Goal: Task Accomplishment & Management: Use online tool/utility

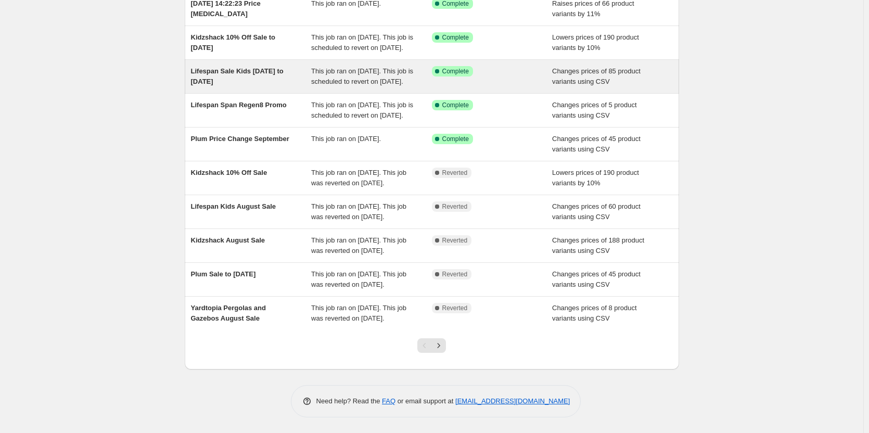
scroll to position [186, 0]
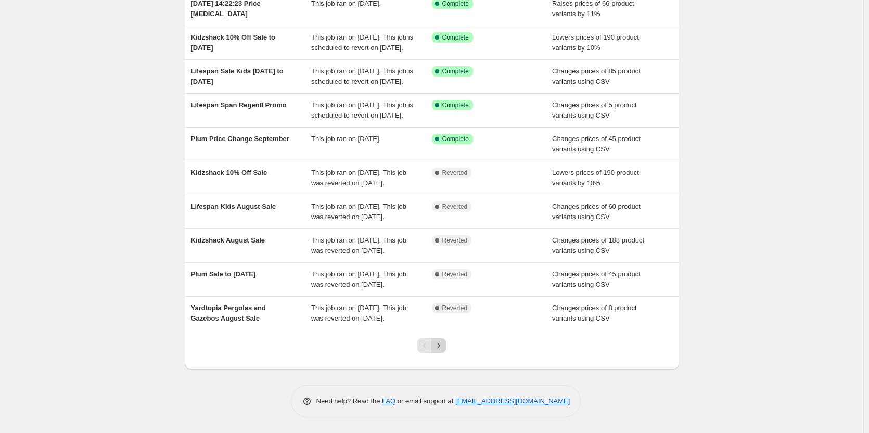
click at [442, 341] on icon "Next" at bounding box center [439, 345] width 10 height 10
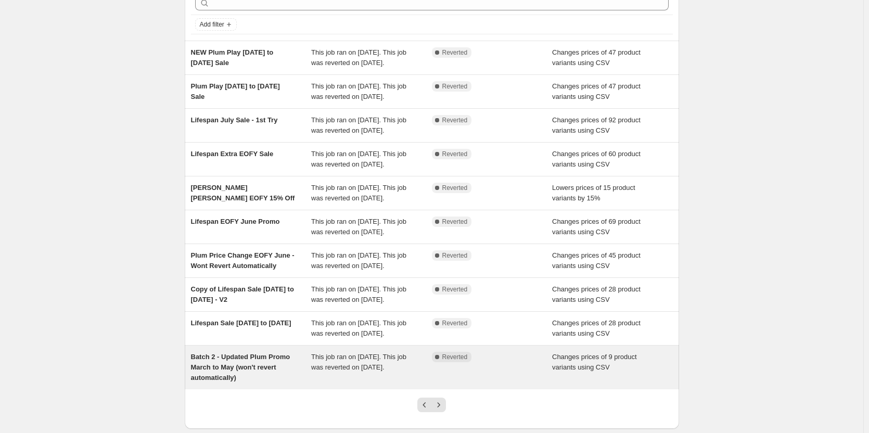
scroll to position [124, 0]
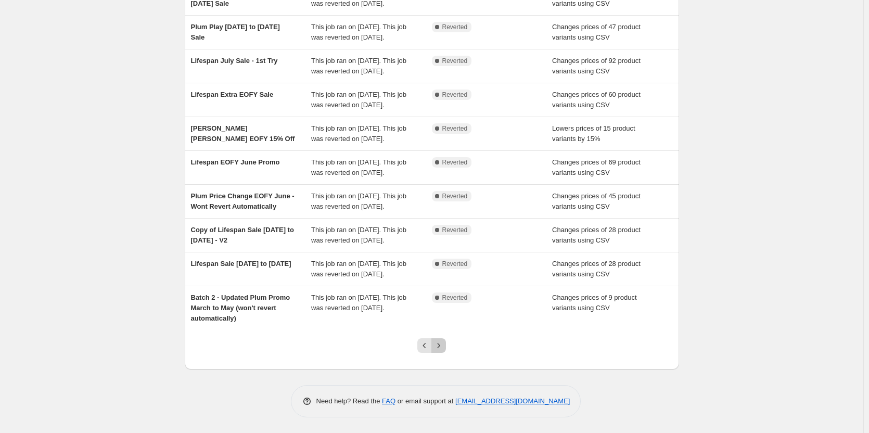
click at [441, 340] on button "Next" at bounding box center [438, 345] width 15 height 15
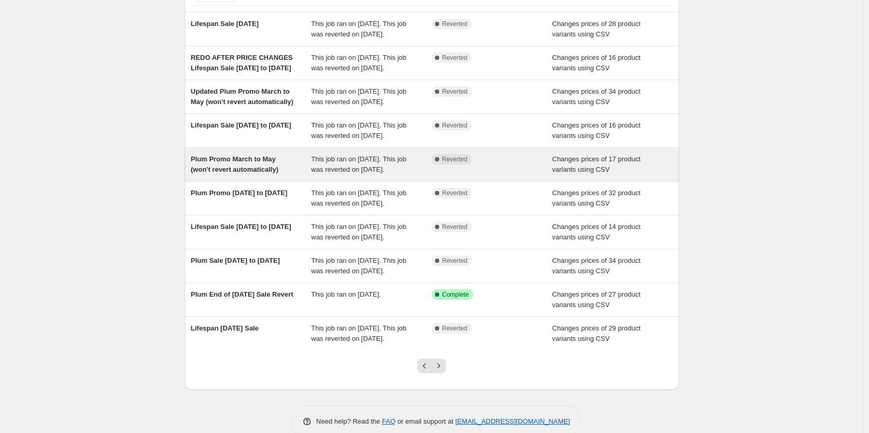
scroll to position [0, 0]
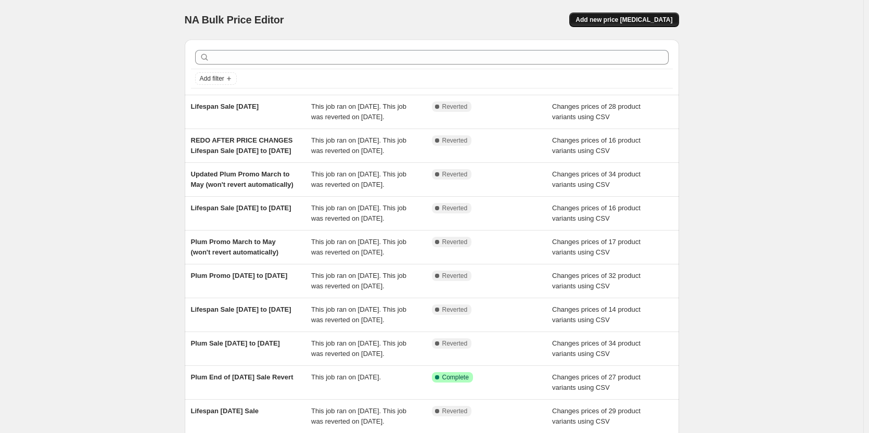
click at [610, 23] on span "Add new price [MEDICAL_DATA]" at bounding box center [624, 20] width 97 height 8
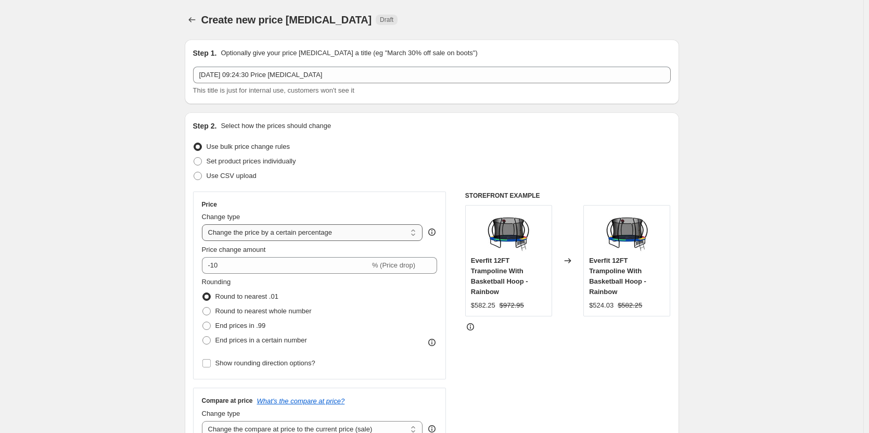
click at [335, 230] on select "Change the price to a certain amount Change the price by a certain amount Chang…" at bounding box center [312, 232] width 221 height 17
select select "no_change"
click at [204, 224] on select "Change the price to a certain amount Change the price by a certain amount Chang…" at bounding box center [312, 232] width 221 height 17
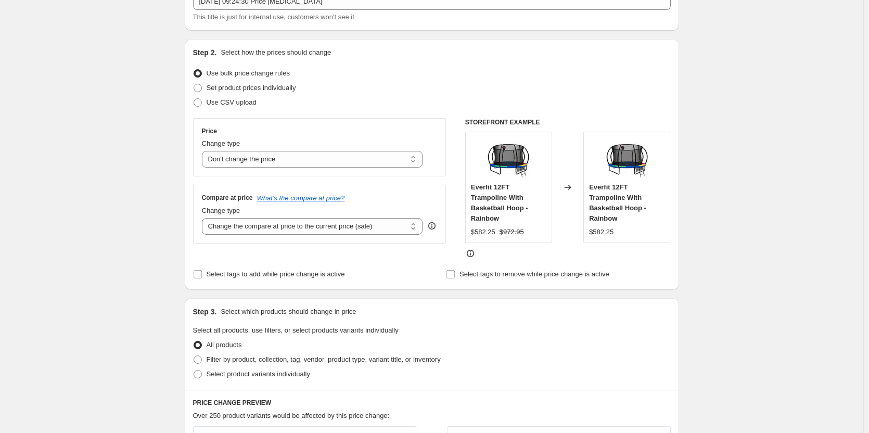
scroll to position [156, 0]
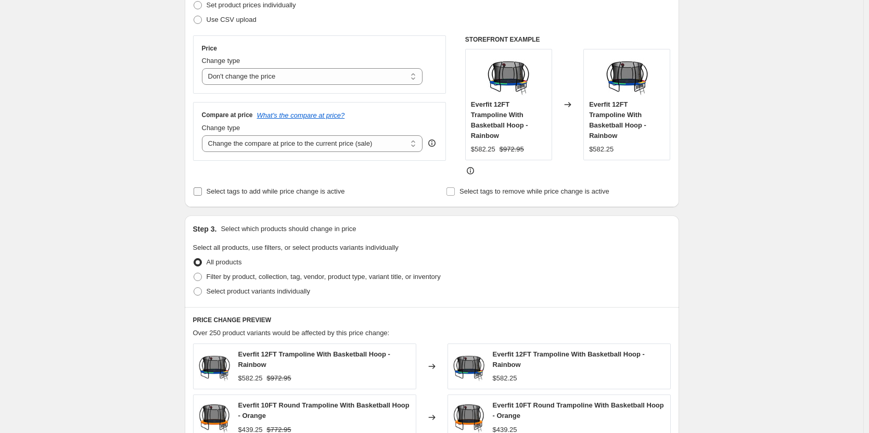
click at [239, 191] on span "Select tags to add while price change is active" at bounding box center [276, 191] width 138 height 8
click at [202, 191] on input "Select tags to add while price change is active" at bounding box center [198, 191] width 8 height 8
checkbox input "true"
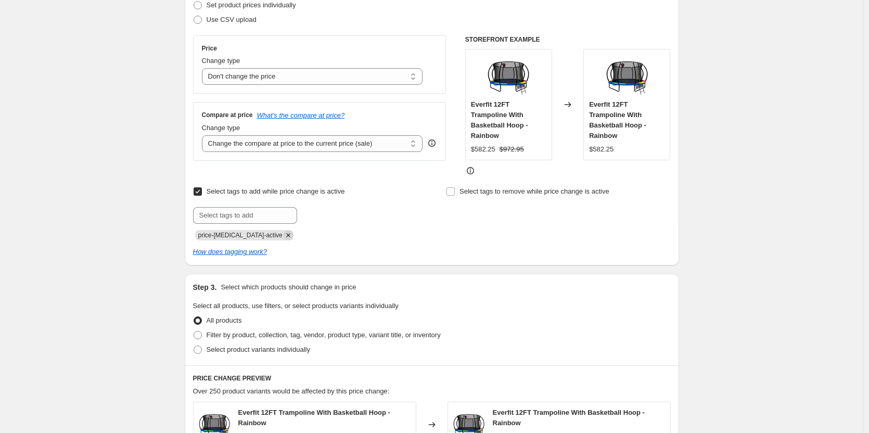
click at [286, 235] on icon "Remove price-change-job-active" at bounding box center [288, 236] width 4 height 4
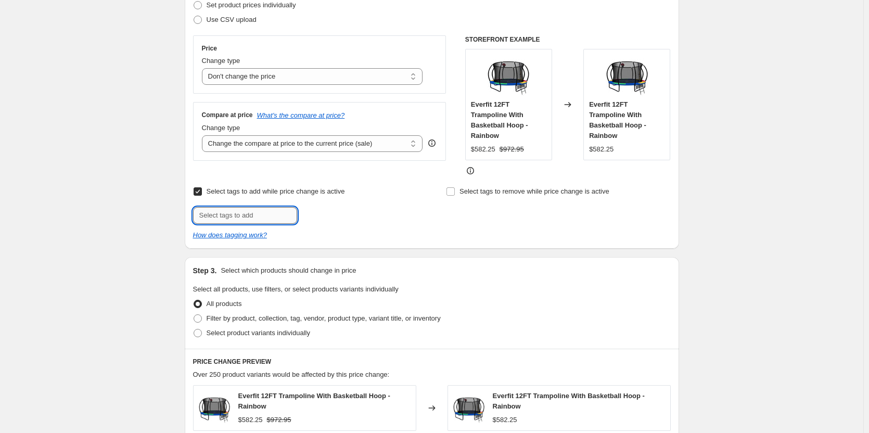
click at [264, 217] on input "text" at bounding box center [245, 215] width 104 height 17
type input "price-change-dsz"
click at [122, 176] on div "Create new price change job. This page is ready Create new price change job Dra…" at bounding box center [432, 334] width 864 height 981
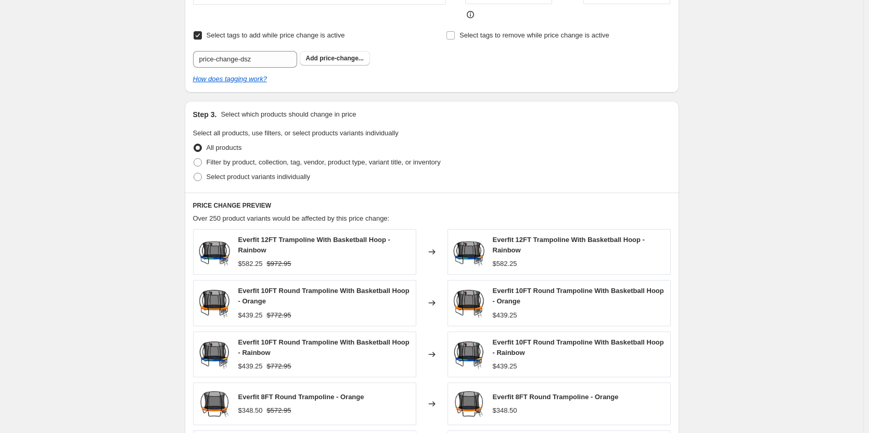
scroll to position [548, 0]
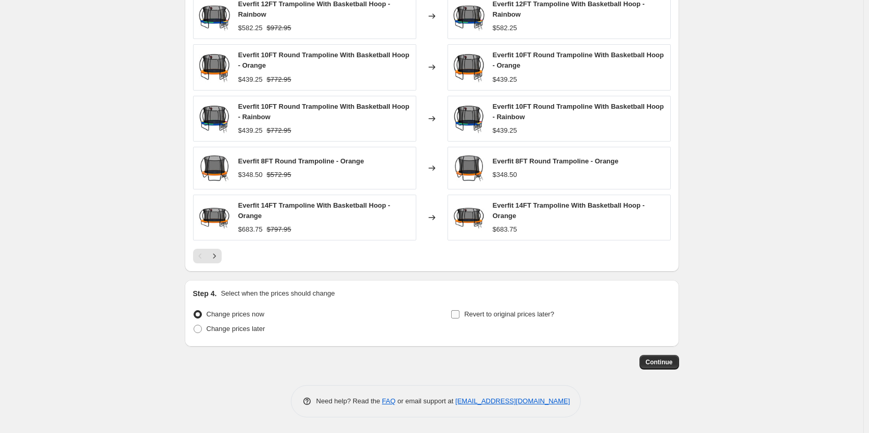
click at [474, 313] on span "Revert to original prices later?" at bounding box center [509, 314] width 90 height 8
click at [460, 313] on input "Revert to original prices later?" at bounding box center [455, 314] width 8 height 8
checkbox input "true"
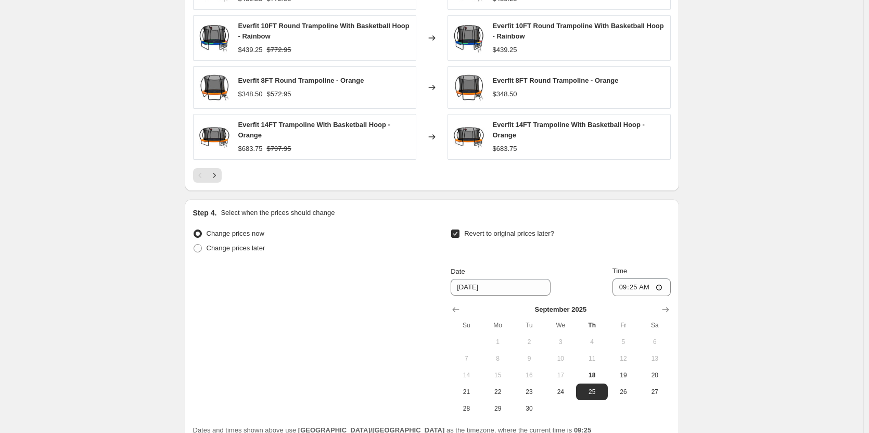
scroll to position [726, 0]
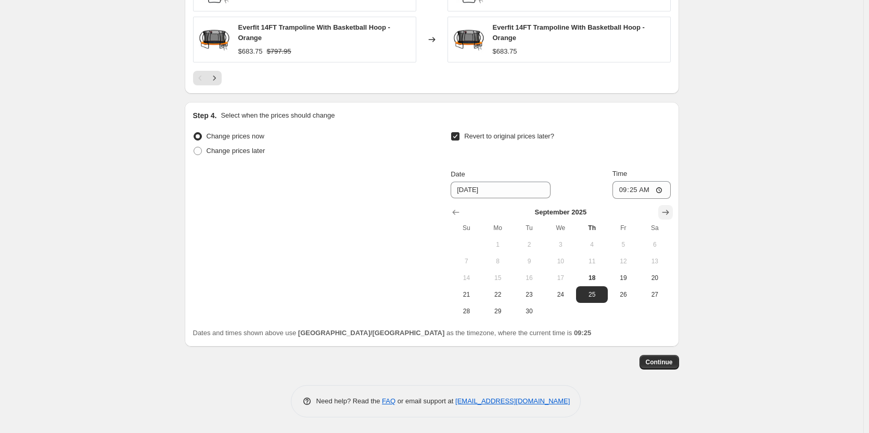
click at [663, 213] on icon "Show next month, October 2025" at bounding box center [666, 212] width 10 height 10
click at [562, 243] on span "1" at bounding box center [560, 244] width 23 height 8
type input "10/1/2025"
click at [629, 188] on input "09:25" at bounding box center [642, 190] width 58 height 18
type input "22:00"
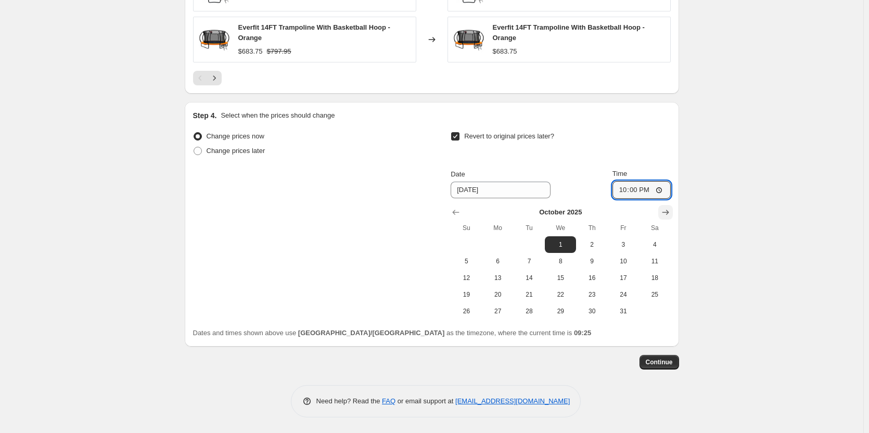
click at [663, 214] on icon "Show next month, November 2025" at bounding box center [666, 212] width 10 height 10
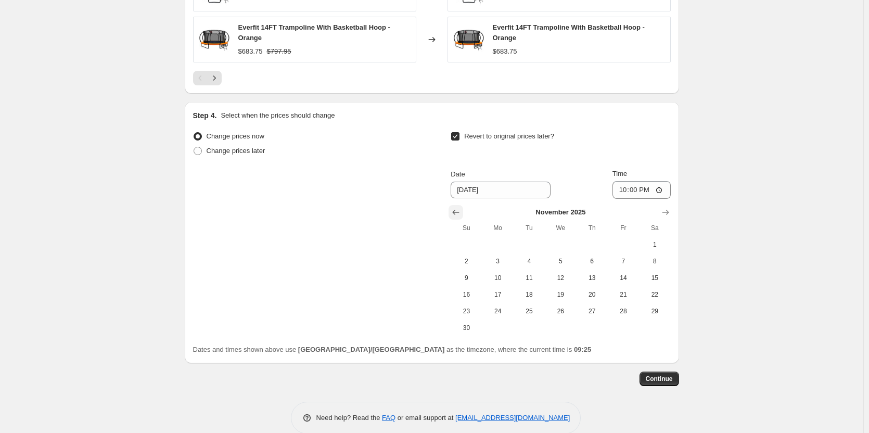
click at [459, 212] on icon "Show previous month, October 2025" at bounding box center [456, 212] width 10 height 10
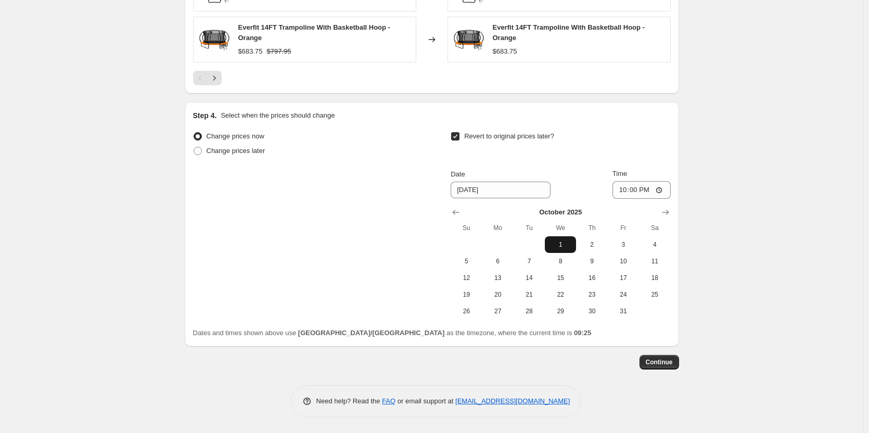
click at [562, 241] on span "1" at bounding box center [560, 244] width 23 height 8
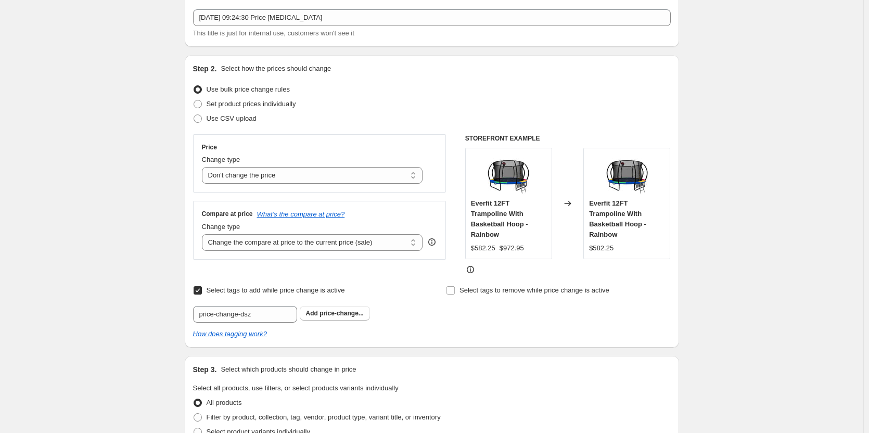
scroll to position [0, 0]
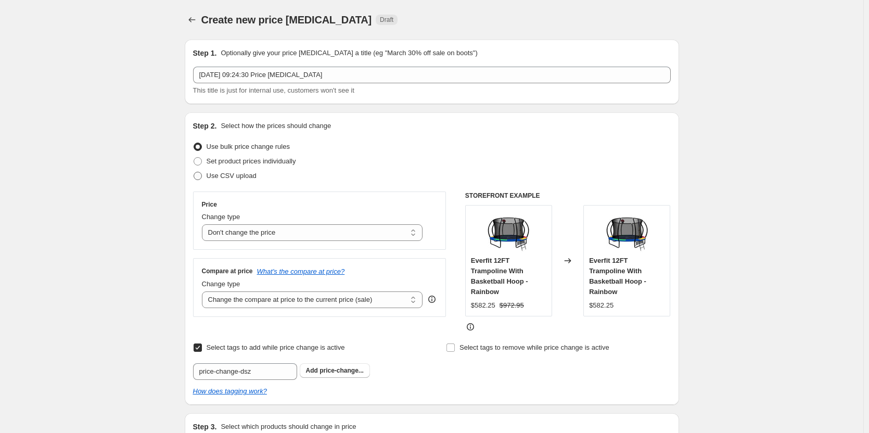
click at [232, 177] on span "Use CSV upload" at bounding box center [232, 176] width 50 height 8
click at [194, 172] on input "Use CSV upload" at bounding box center [194, 172] width 1 height 1
radio input "true"
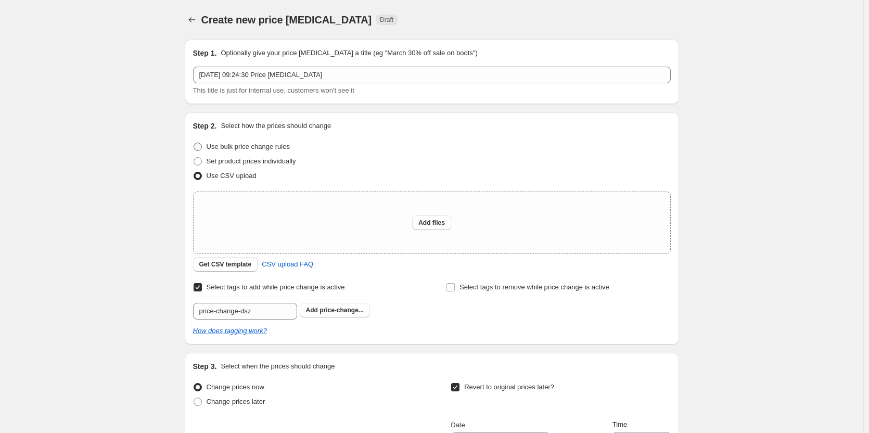
click at [231, 147] on span "Use bulk price change rules" at bounding box center [248, 147] width 83 height 8
click at [194, 143] on input "Use bulk price change rules" at bounding box center [194, 143] width 1 height 1
radio input "true"
select select "no_change"
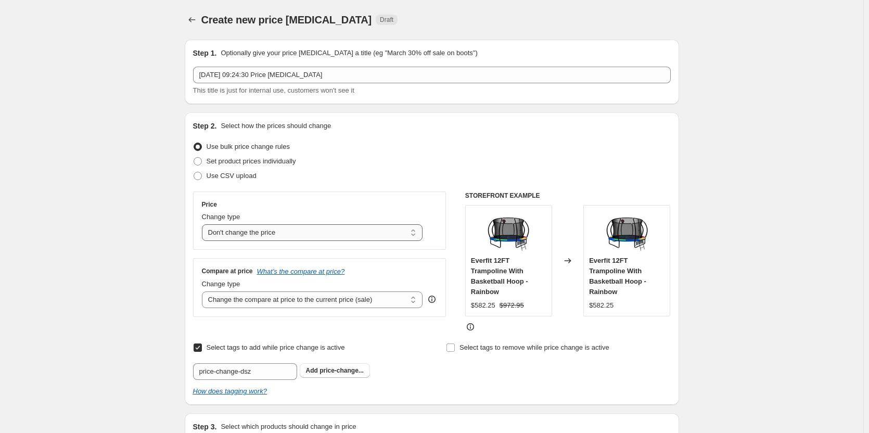
click at [231, 224] on select "Change the price to a certain amount Change the price by a certain amount Chang…" at bounding box center [312, 232] width 221 height 17
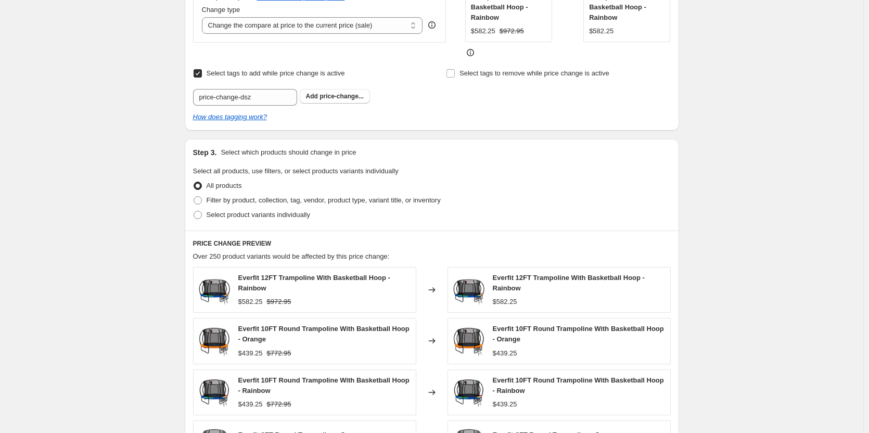
scroll to position [312, 0]
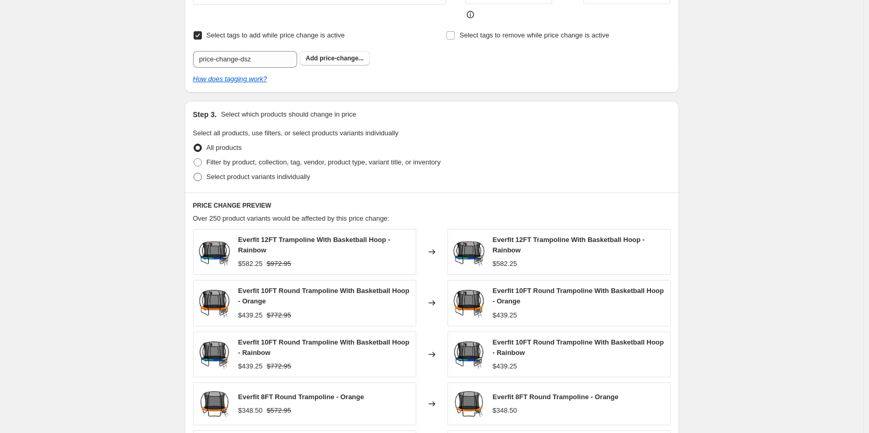
click at [259, 174] on span "Select product variants individually" at bounding box center [259, 177] width 104 height 8
click at [194, 173] on input "Select product variants individually" at bounding box center [194, 173] width 1 height 1
radio input "true"
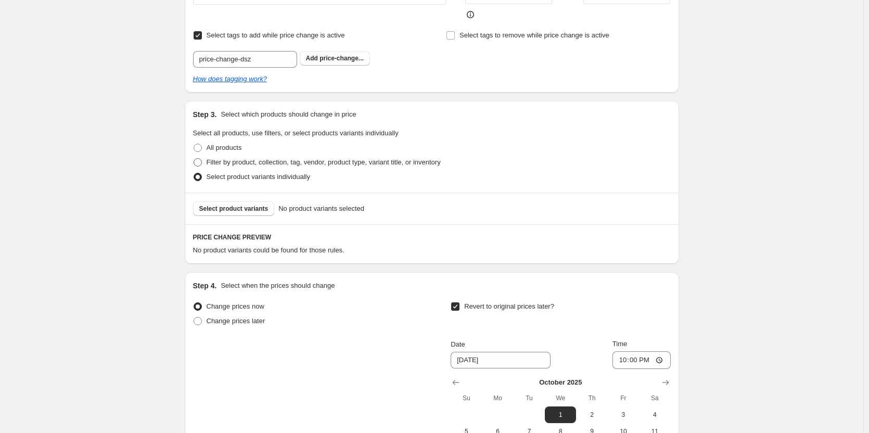
click at [255, 160] on span "Filter by product, collection, tag, vendor, product type, variant title, or inv…" at bounding box center [324, 162] width 234 height 8
click at [194, 159] on input "Filter by product, collection, tag, vendor, product type, variant title, or inv…" at bounding box center [194, 158] width 1 height 1
radio input "true"
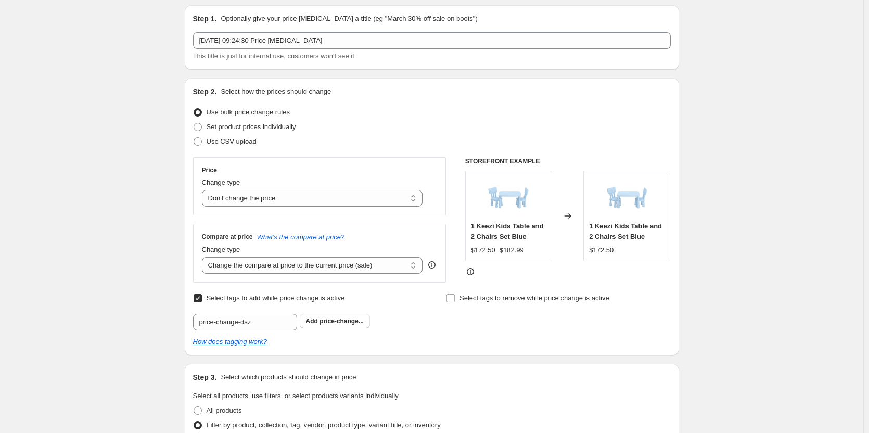
scroll to position [0, 0]
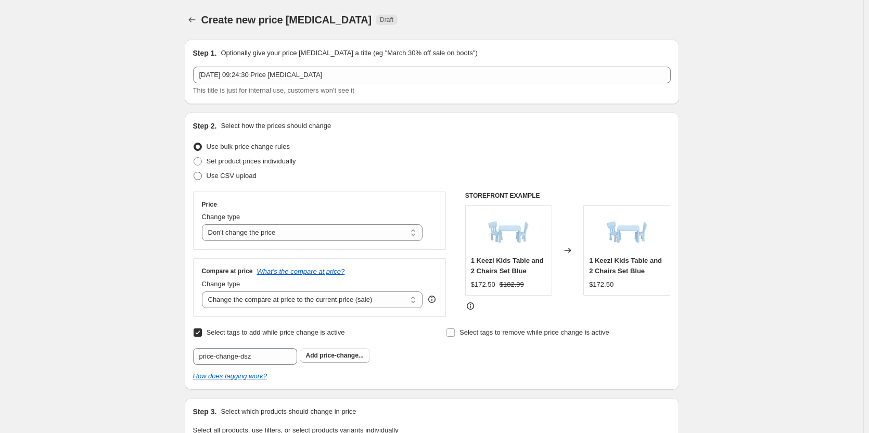
click at [215, 172] on span "Use CSV upload" at bounding box center [232, 176] width 50 height 8
click at [194, 172] on input "Use CSV upload" at bounding box center [194, 172] width 1 height 1
radio input "true"
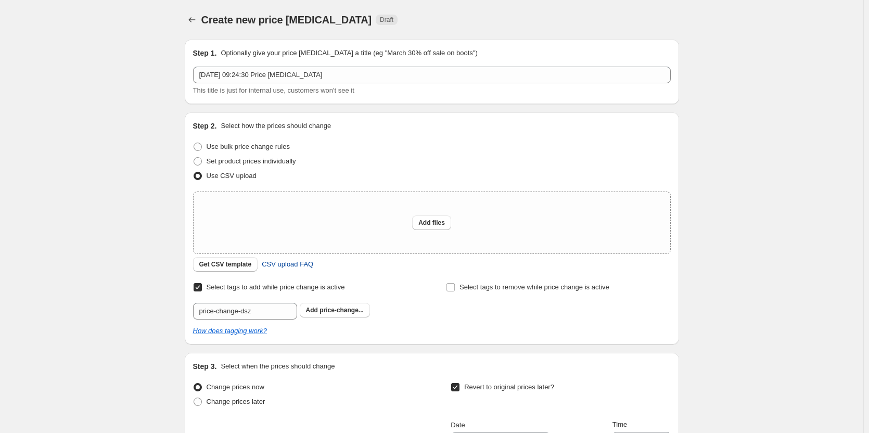
click at [298, 264] on span "CSV upload FAQ" at bounding box center [288, 264] width 52 height 10
click at [246, 149] on span "Use bulk price change rules" at bounding box center [248, 147] width 83 height 8
click at [194, 143] on input "Use bulk price change rules" at bounding box center [194, 143] width 1 height 1
radio input "true"
select select "no_change"
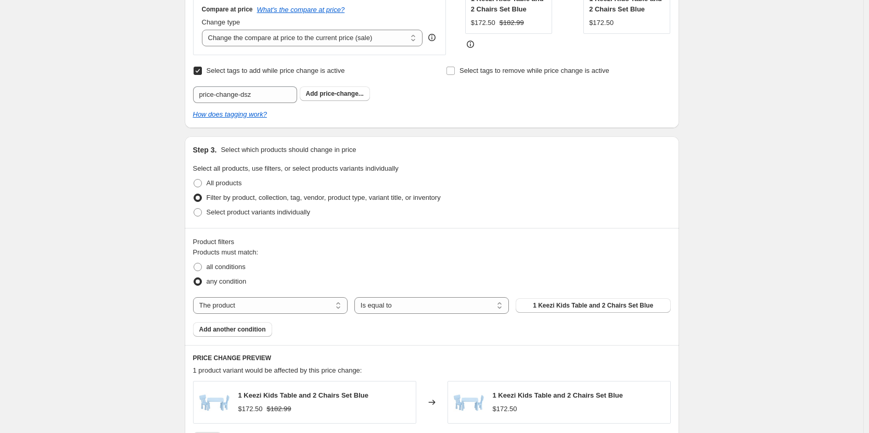
scroll to position [364, 0]
